Goal: Information Seeking & Learning: Find specific fact

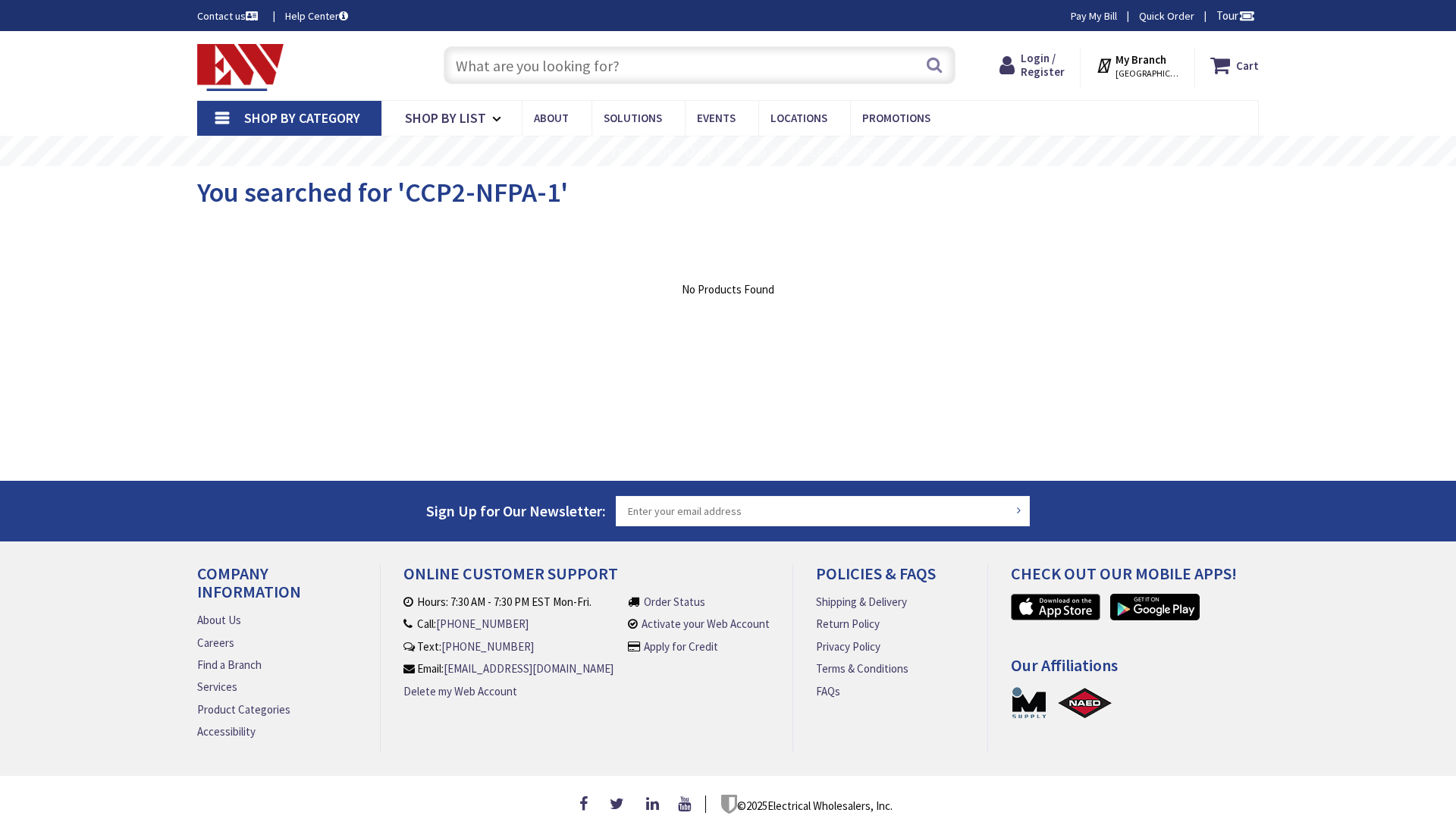
type input "WTC Cortlandt, [US_STATE][GEOGRAPHIC_DATA], [GEOGRAPHIC_DATA]"
